Goal: Task Accomplishment & Management: Use online tool/utility

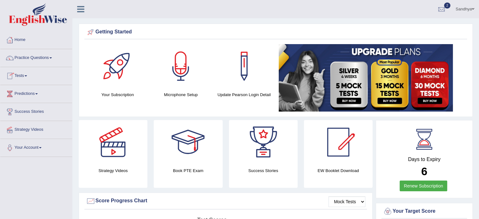
click at [27, 76] on span at bounding box center [26, 75] width 3 height 1
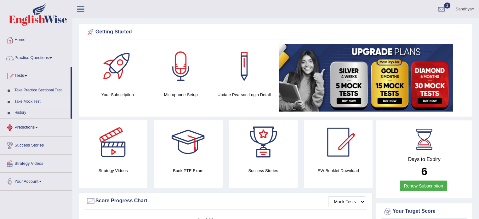
click at [34, 100] on link "Take Mock Test" at bounding box center [41, 101] width 59 height 11
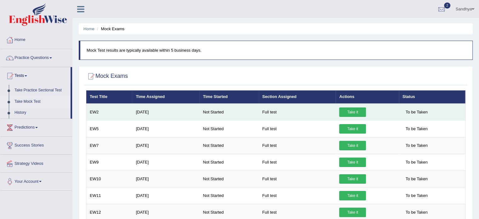
click at [347, 108] on link "Take it" at bounding box center [352, 111] width 27 height 9
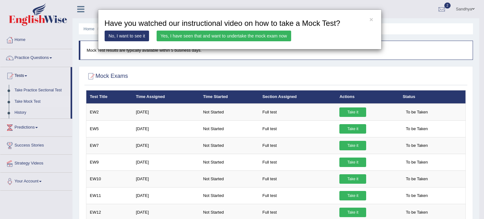
click at [272, 41] on link "Yes, I have seen that and want to undertake the mock exam now" at bounding box center [223, 36] width 134 height 11
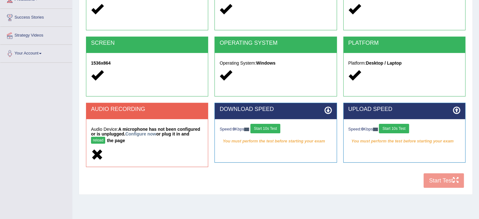
scroll to position [94, 0]
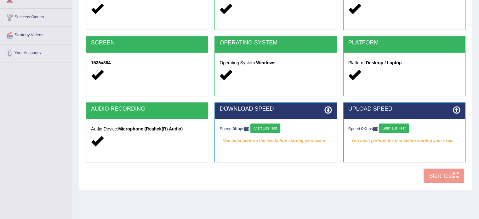
click at [329, 111] on icon at bounding box center [328, 110] width 8 height 8
click at [452, 175] on div "COOKIES Cookies Enabled JAVASCRIPT Javascript Enabled BROWSER Browser: Chrome S…" at bounding box center [275, 78] width 383 height 216
click at [455, 109] on icon at bounding box center [457, 110] width 8 height 8
click at [326, 111] on icon at bounding box center [328, 110] width 8 height 8
click at [334, 114] on div "DOWNLOAD SPEED" at bounding box center [276, 111] width 122 height 16
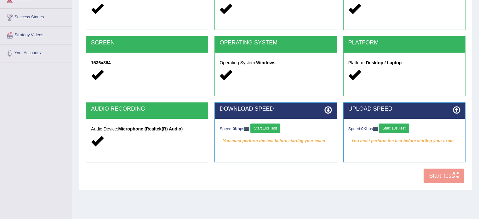
click at [327, 106] on icon at bounding box center [328, 110] width 8 height 8
click at [457, 108] on icon at bounding box center [457, 110] width 8 height 8
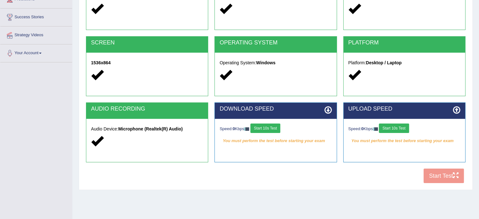
click at [457, 108] on icon at bounding box center [457, 110] width 8 height 8
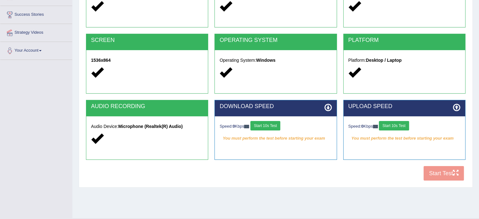
scroll to position [97, 0]
click at [446, 174] on div "COOKIES Cookies Enabled JAVASCRIPT Javascript Enabled BROWSER Browser: Chrome S…" at bounding box center [275, 76] width 383 height 216
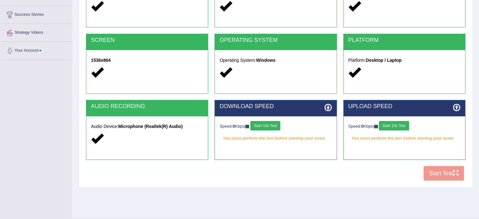
click at [446, 174] on div "COOKIES Cookies Enabled JAVASCRIPT Javascript Enabled BROWSER Browser: Chrome S…" at bounding box center [275, 76] width 383 height 216
click at [405, 125] on button "Start 10s Test" at bounding box center [394, 125] width 30 height 9
click at [278, 126] on button "Start 10s Test" at bounding box center [265, 125] width 30 height 9
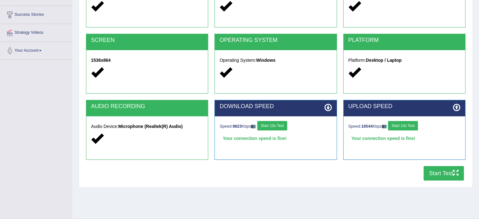
click at [440, 170] on button "Start Test" at bounding box center [443, 173] width 40 height 14
